Goal: Information Seeking & Learning: Learn about a topic

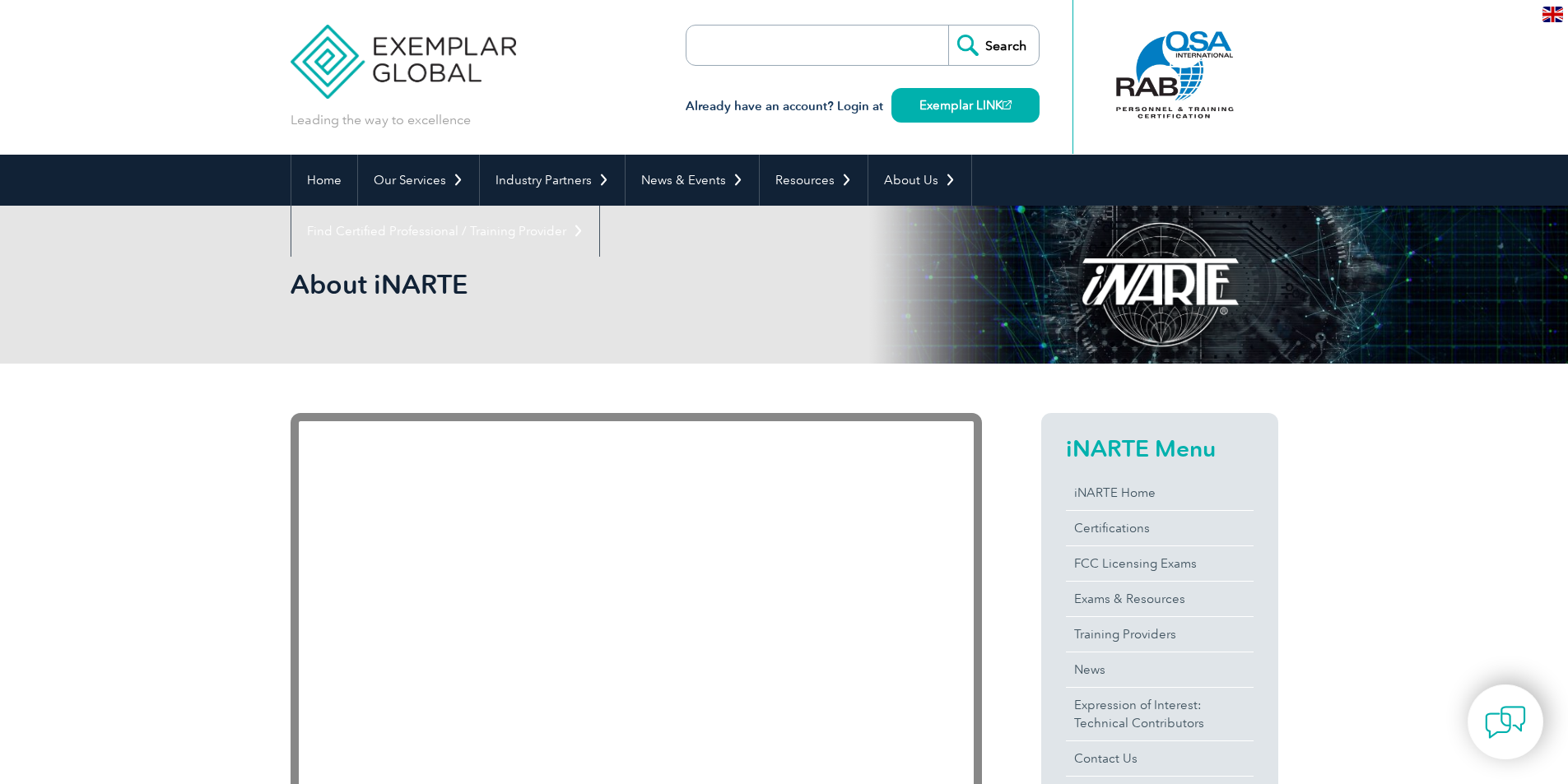
drag, startPoint x: 1580, startPoint y: 94, endPoint x: 1385, endPoint y: 241, distance: 244.2
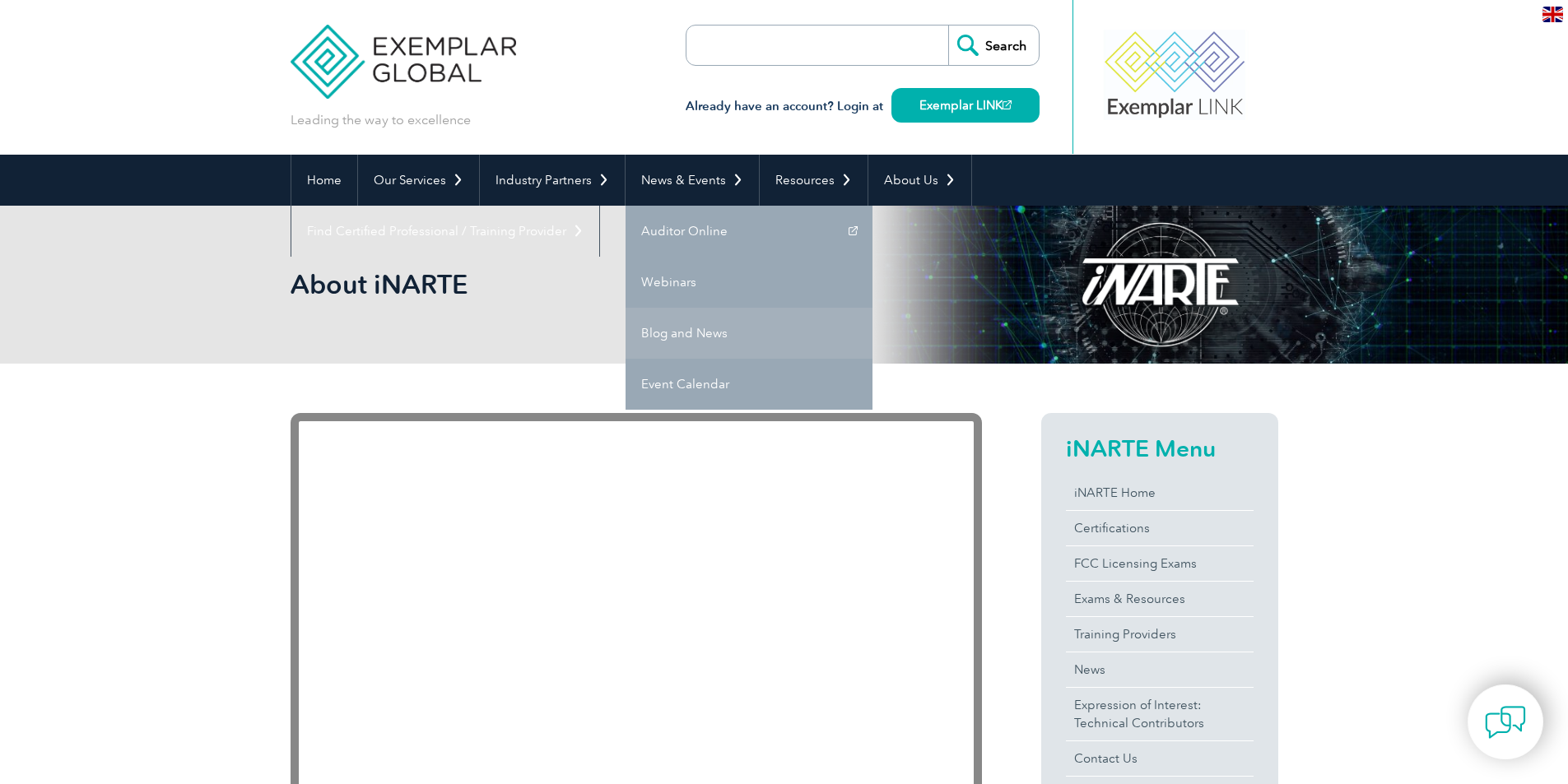
click at [690, 328] on link "Blog and News" at bounding box center [750, 333] width 247 height 51
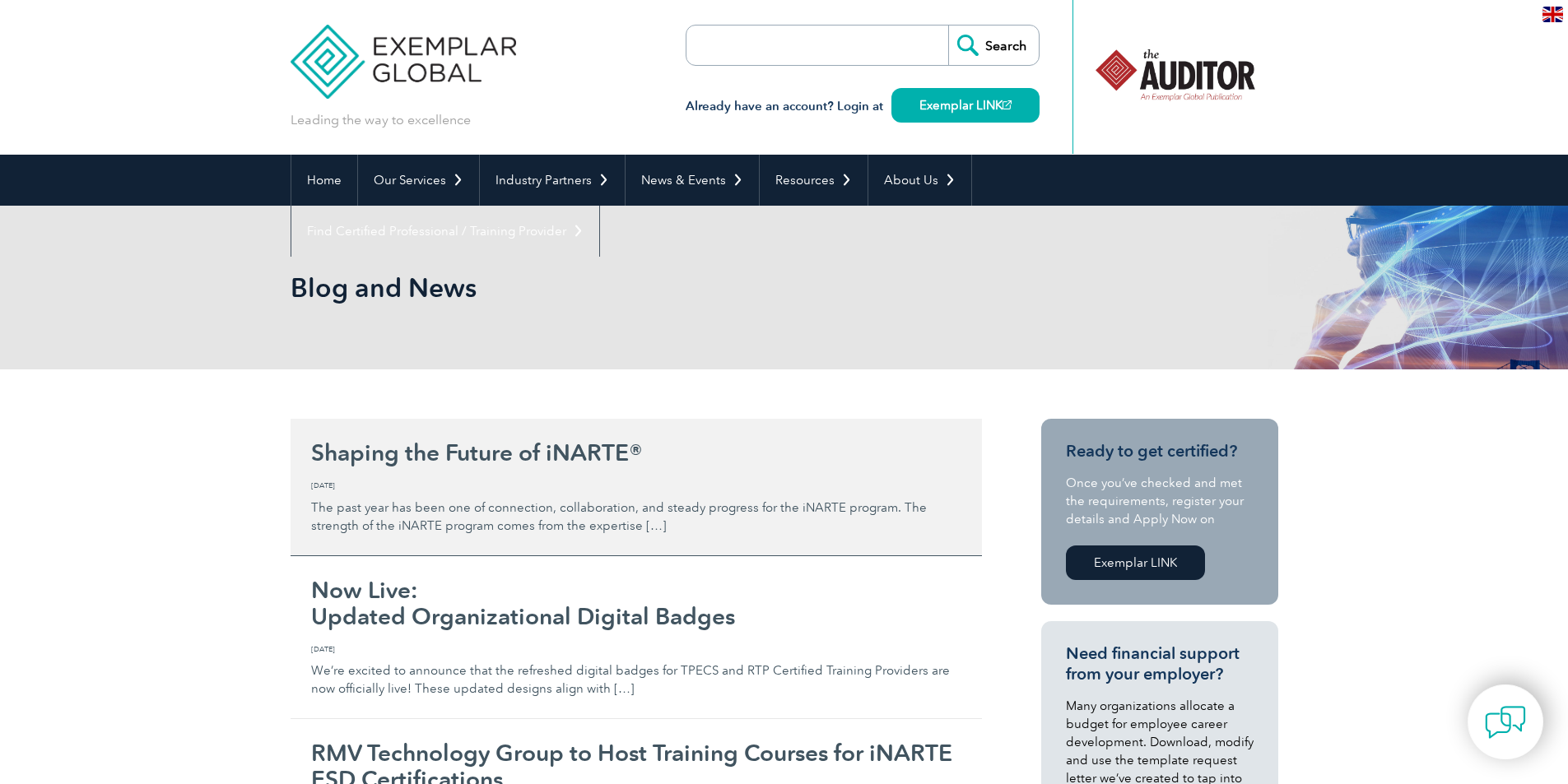
click at [460, 462] on h2 "Shaping the Future of iNARTE®" at bounding box center [636, 452] width 650 height 26
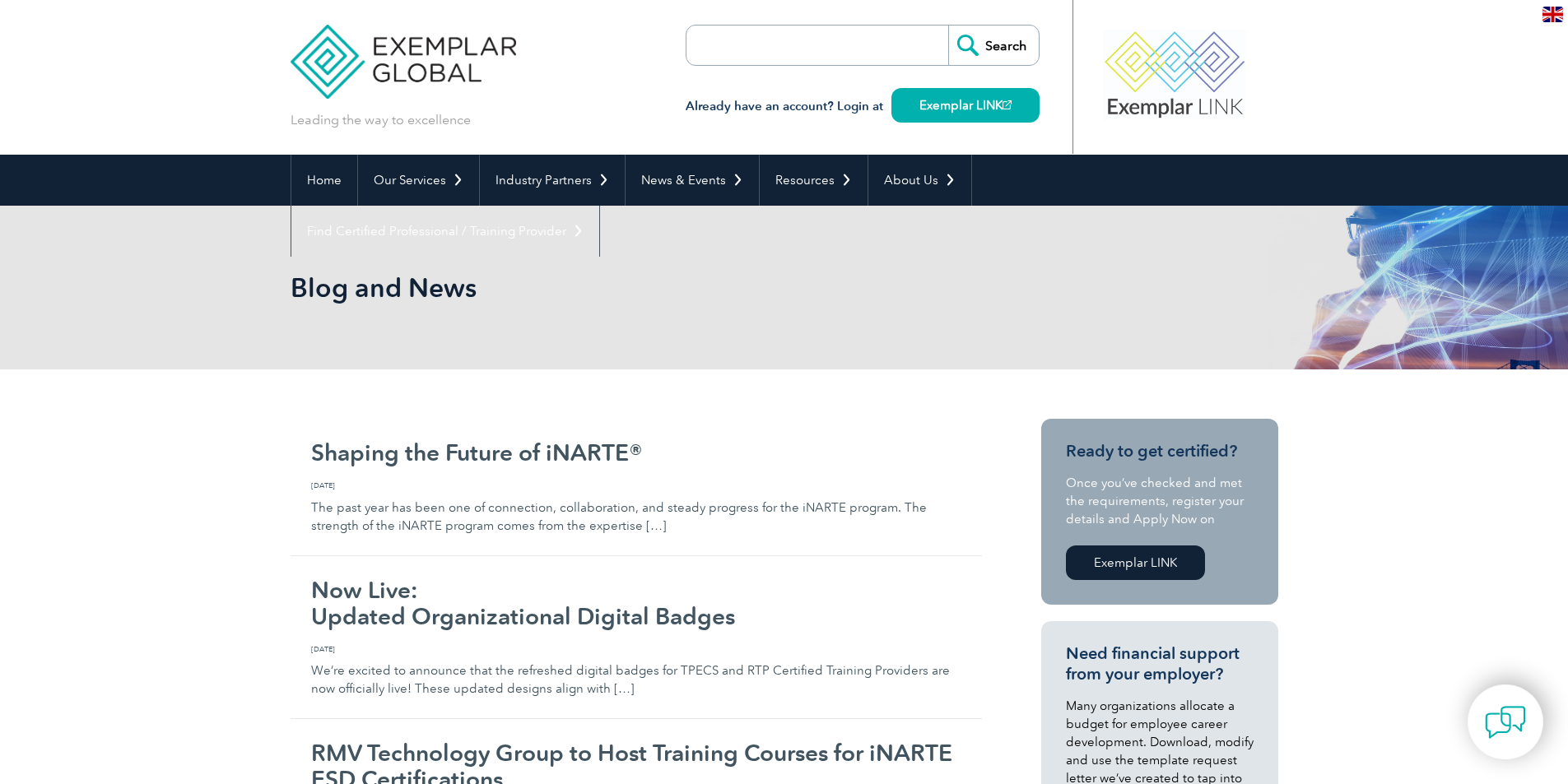
click at [434, 46] on img at bounding box center [403, 49] width 227 height 98
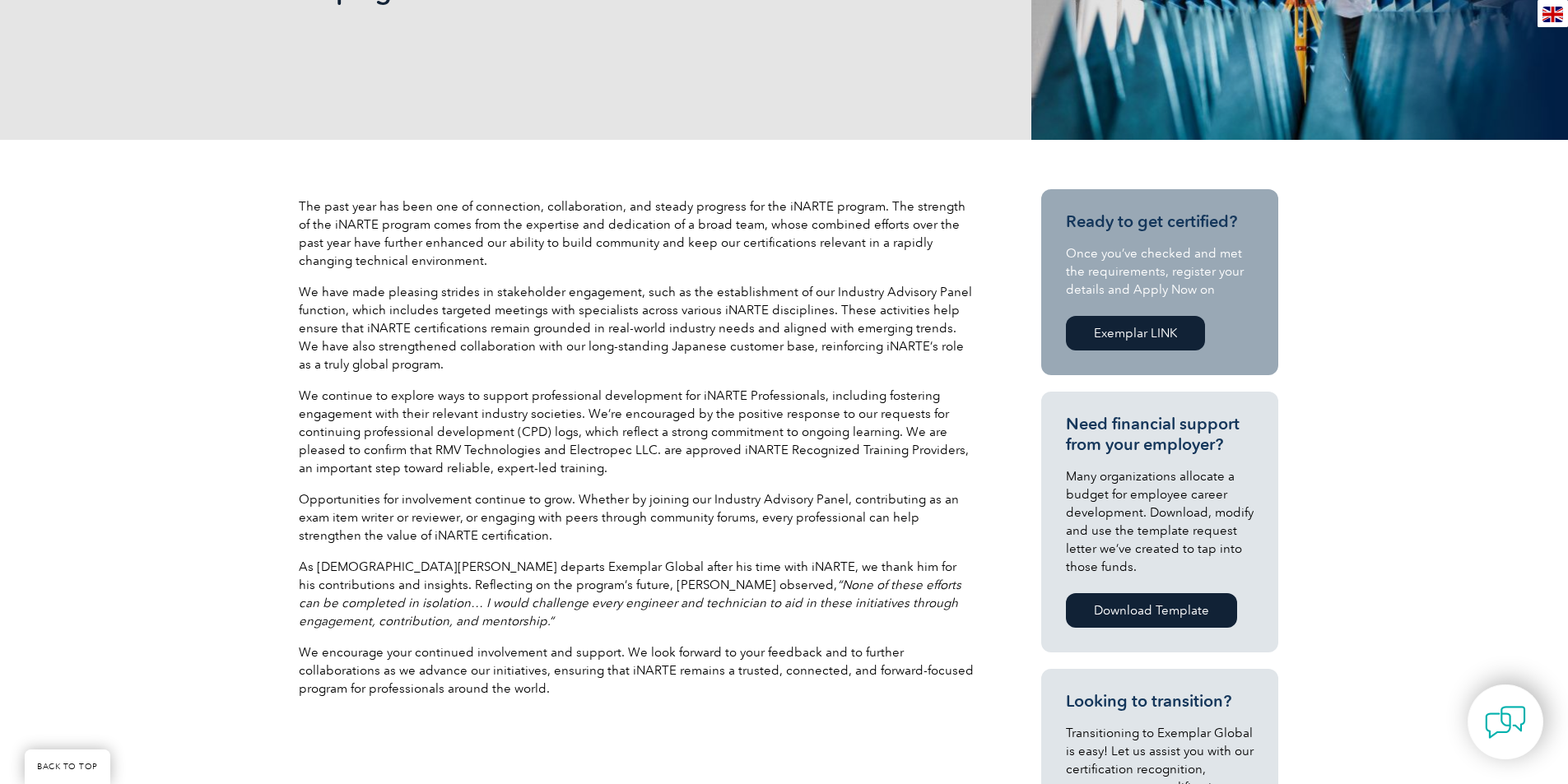
scroll to position [365, 0]
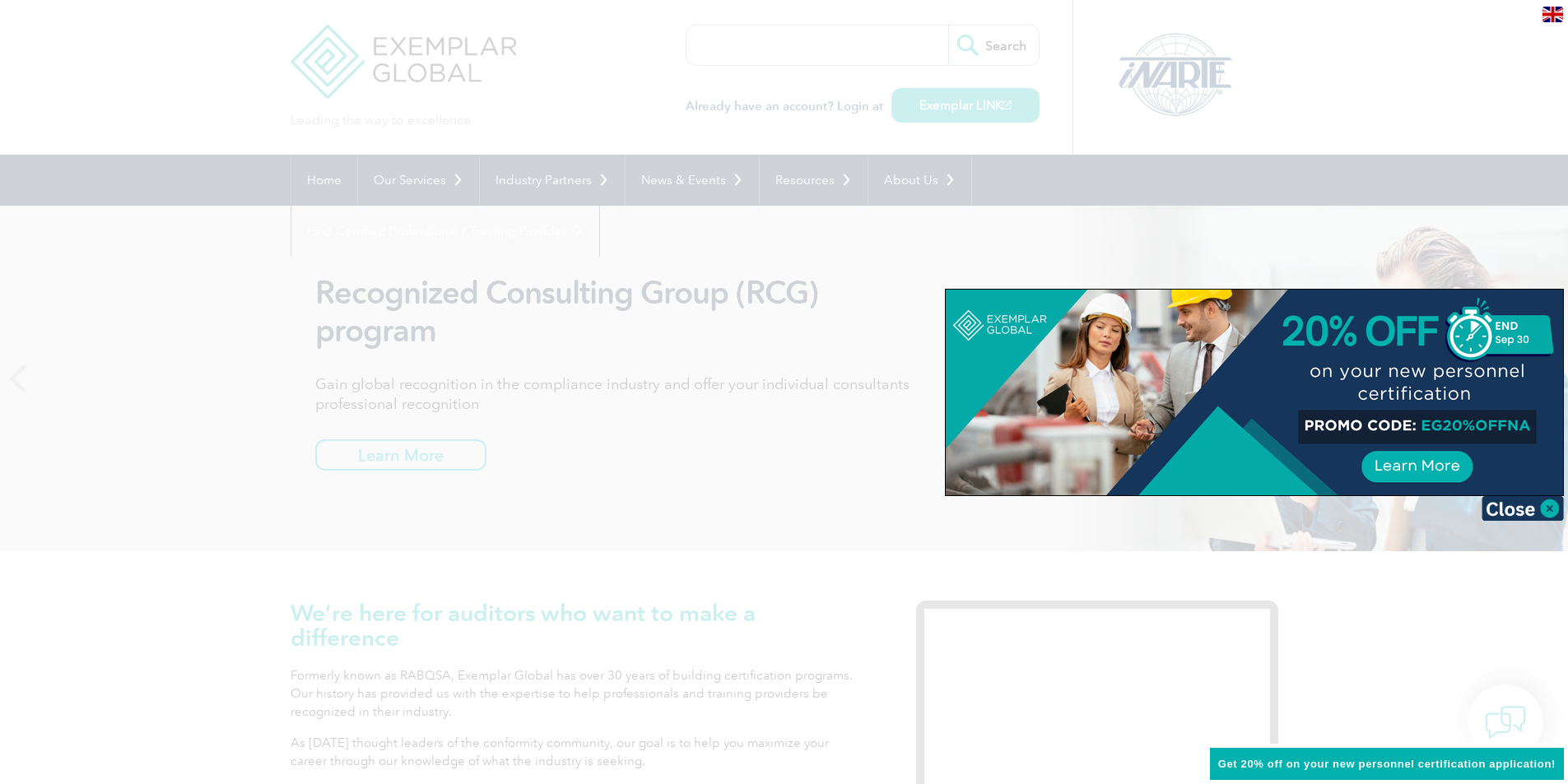
click at [23, 547] on div at bounding box center [784, 392] width 1568 height 784
